Goal: Find specific page/section

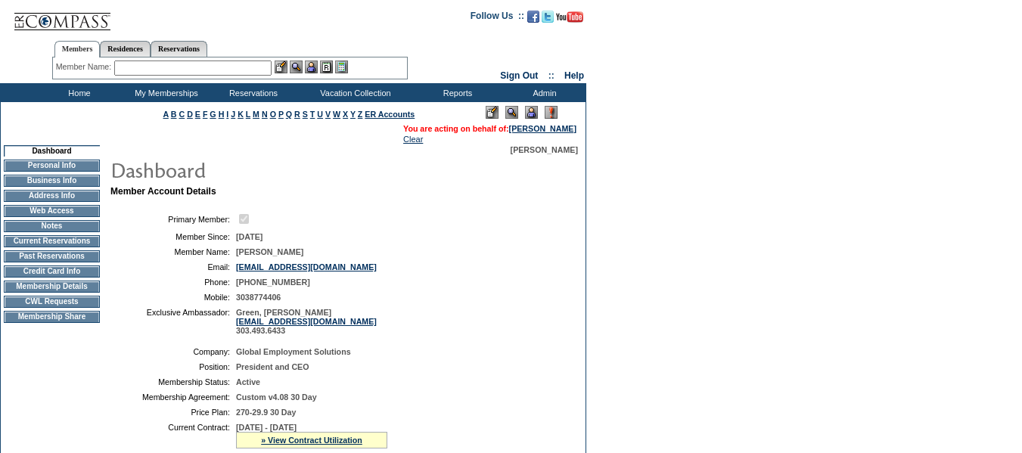
click at [89, 247] on td "Current Reservations" at bounding box center [52, 241] width 96 height 12
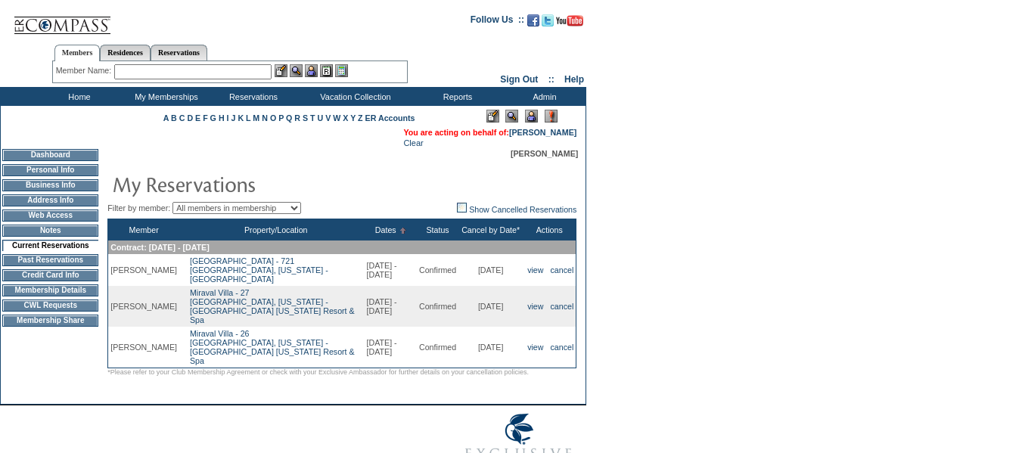
click at [70, 155] on td "Dashboard" at bounding box center [50, 155] width 96 height 12
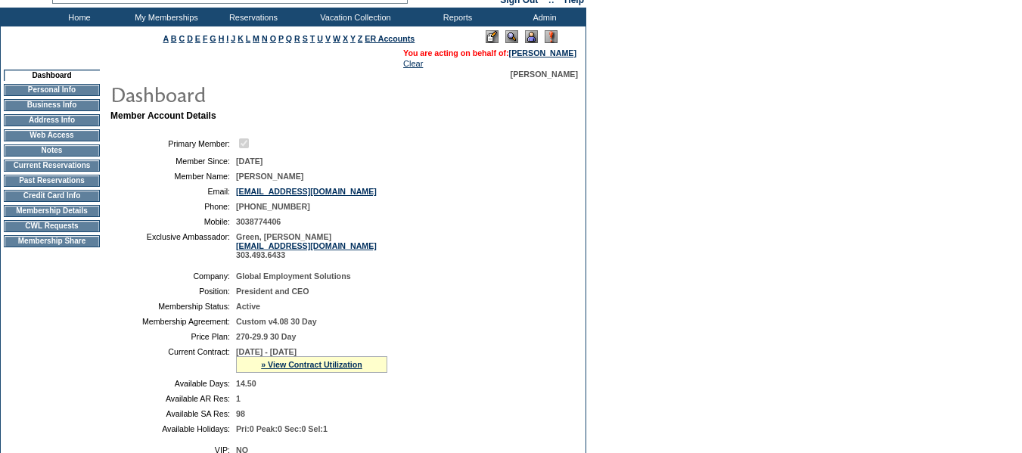
scroll to position [151, 0]
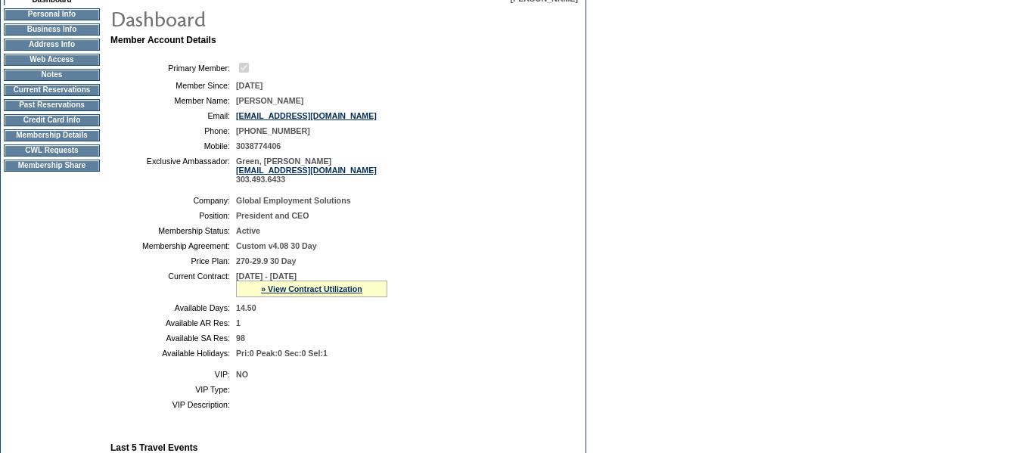
drag, startPoint x: 64, startPoint y: 95, endPoint x: 95, endPoint y: 98, distance: 31.1
click at [64, 95] on td "Current Reservations" at bounding box center [52, 90] width 96 height 12
